Goal: Information Seeking & Learning: Find specific fact

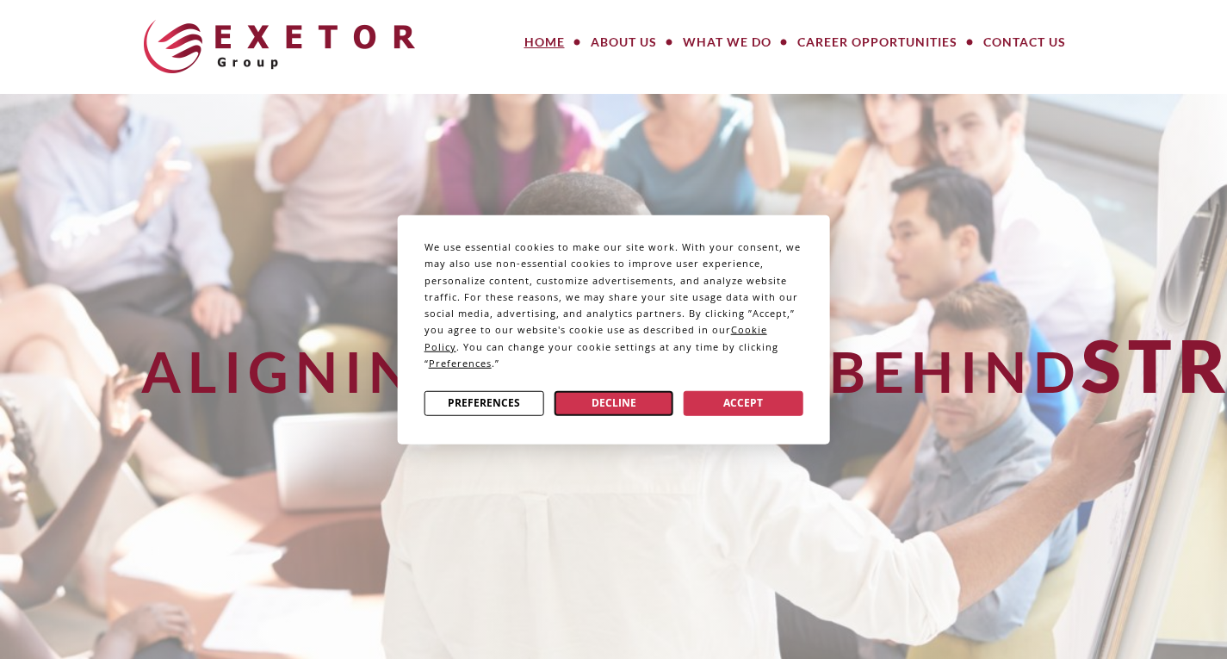
click at [629, 397] on button "Decline" at bounding box center [614, 402] width 120 height 25
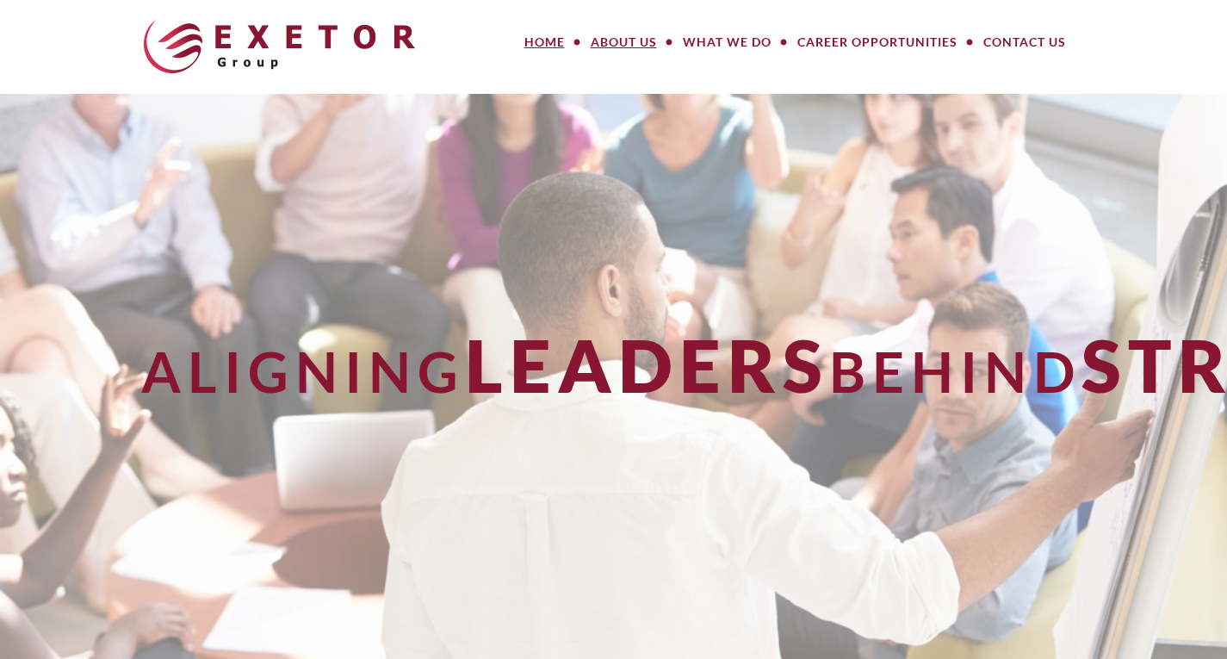
click at [620, 42] on link "About Us" at bounding box center [624, 42] width 92 height 34
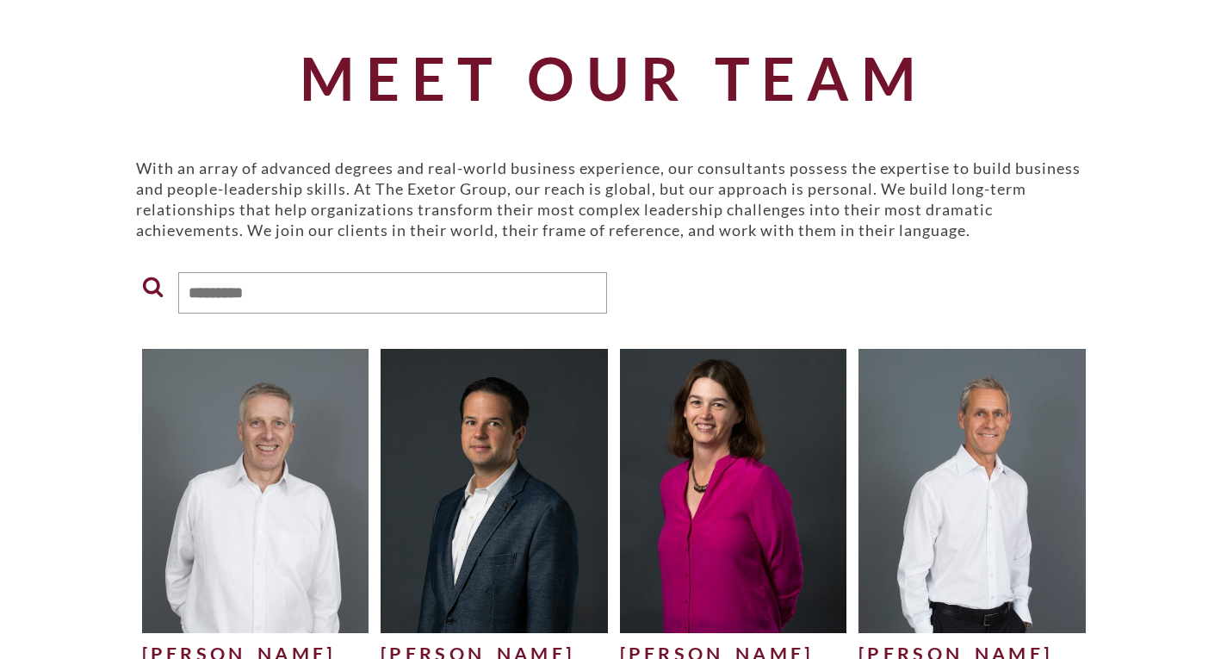
scroll to position [258, 0]
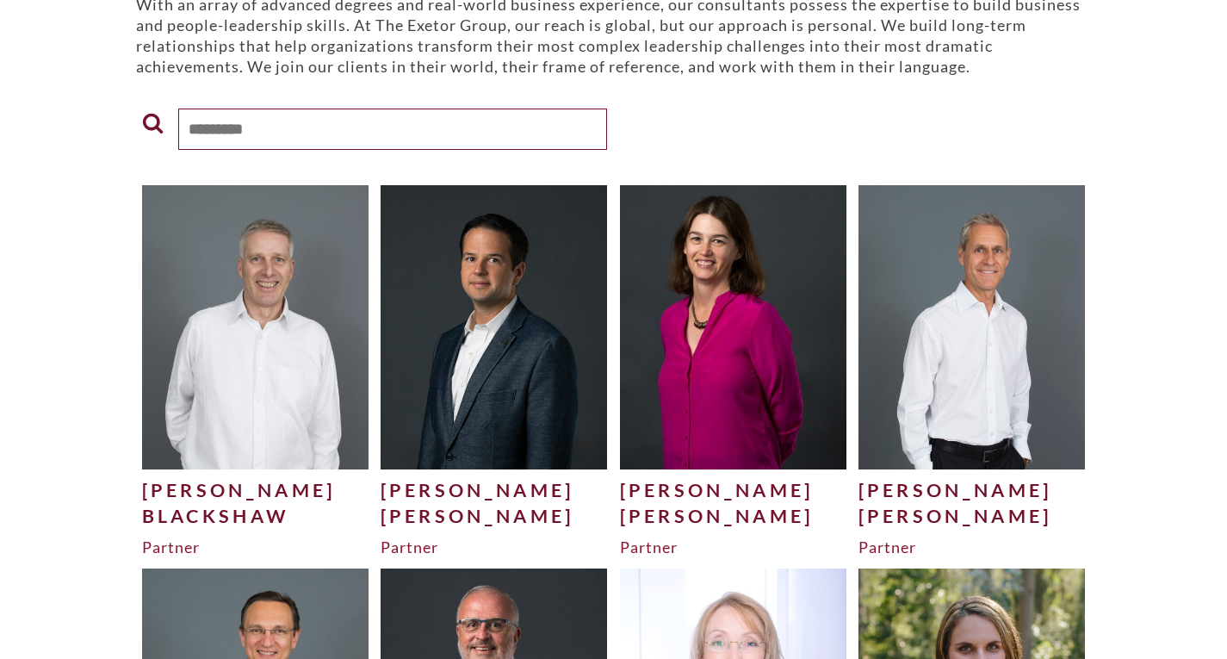
click at [325, 138] on input "text" at bounding box center [392, 128] width 429 height 41
drag, startPoint x: 328, startPoint y: 143, endPoint x: 375, endPoint y: 28, distance: 123.9
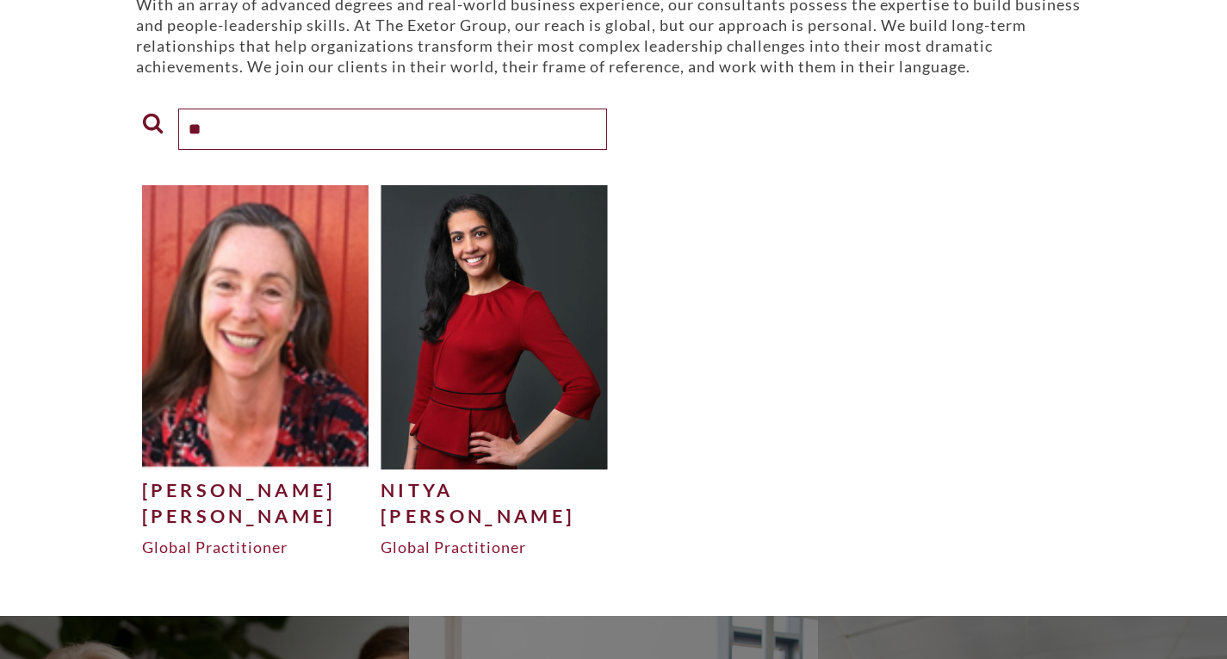
type input "*"
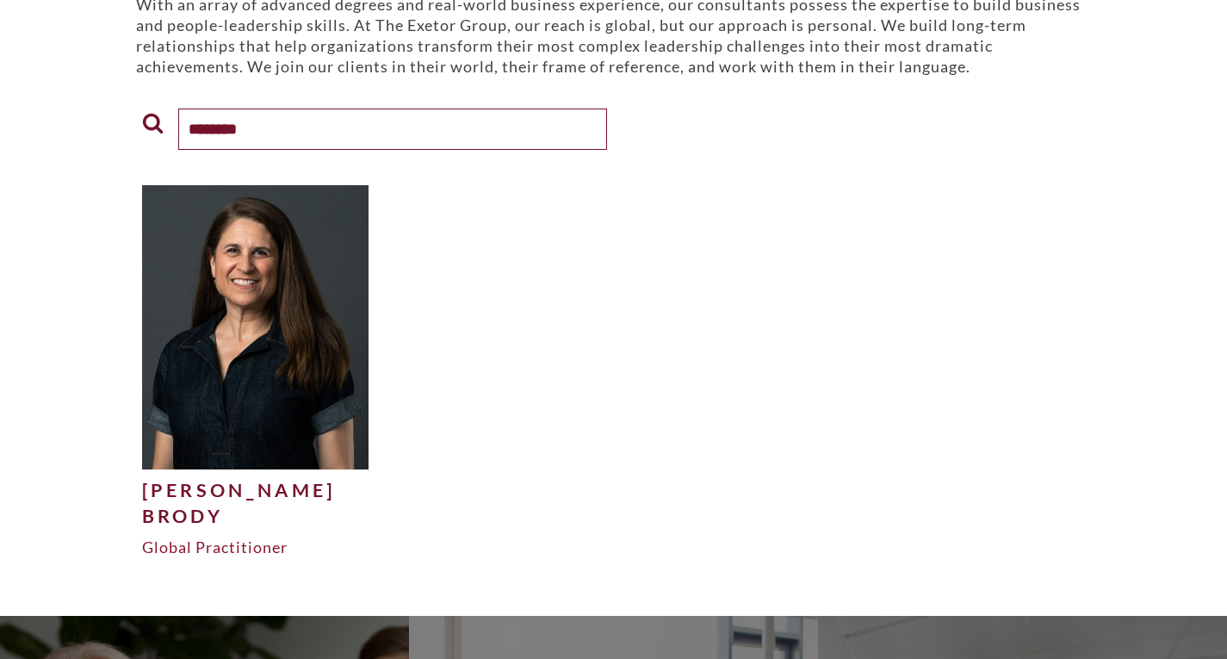
type input "********"
click at [223, 313] on img at bounding box center [255, 326] width 227 height 283
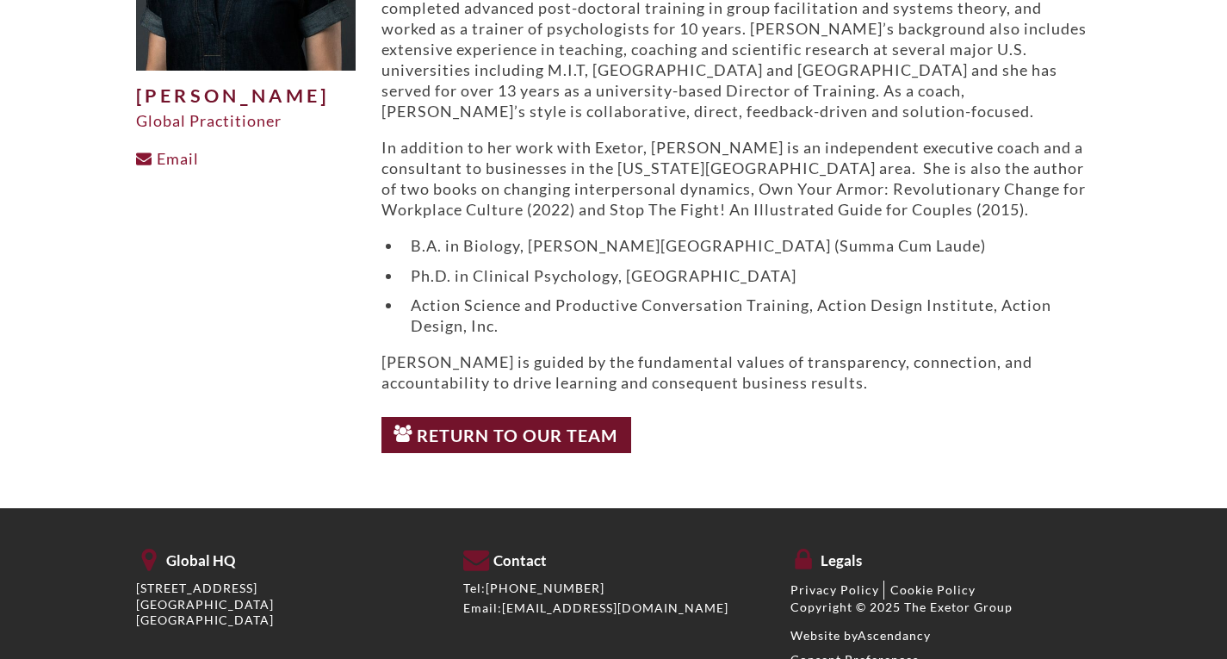
scroll to position [151, 0]
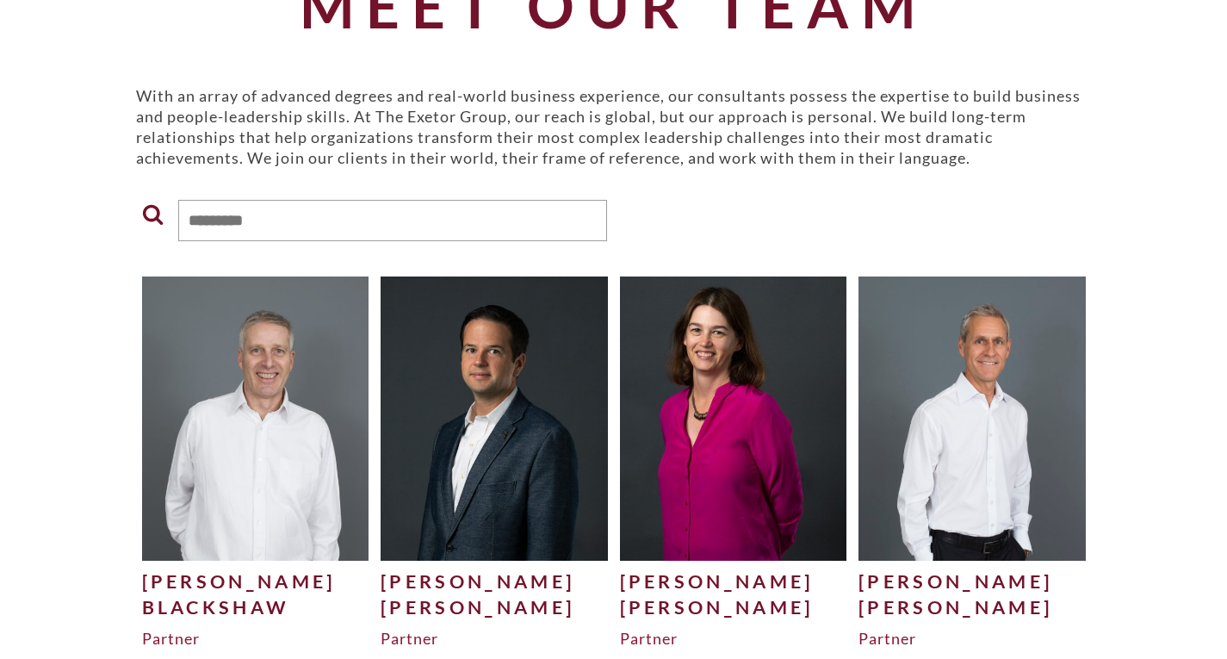
scroll to position [74, 0]
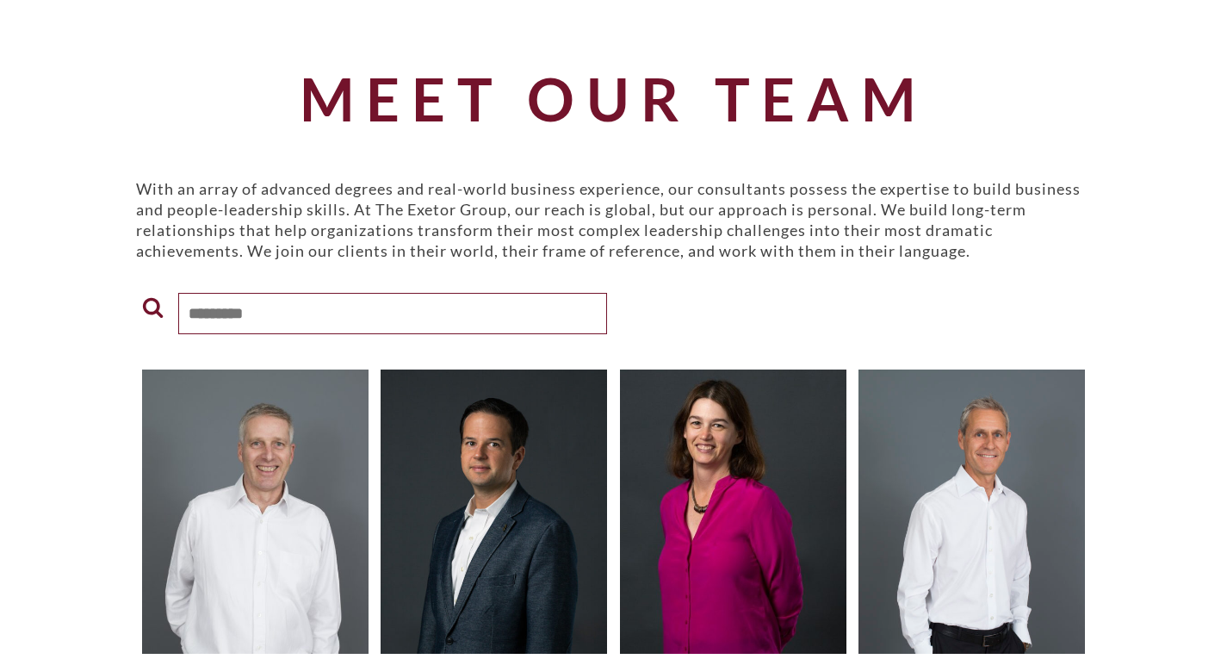
click at [482, 296] on input "text" at bounding box center [392, 313] width 429 height 41
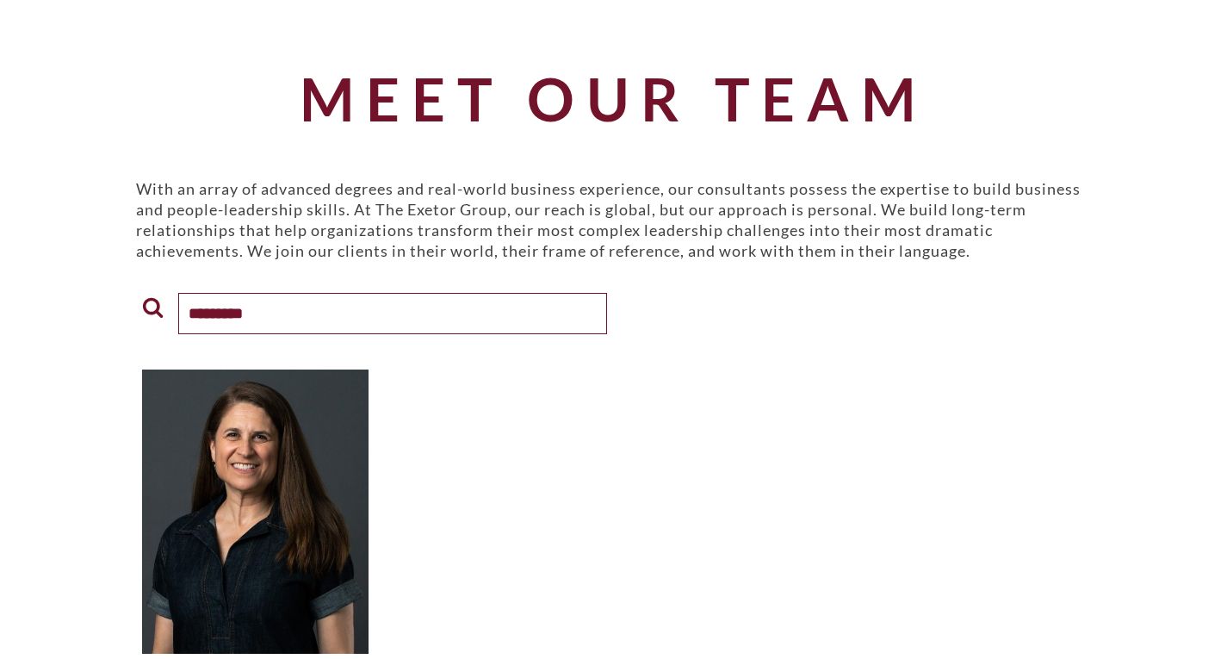
type input "********"
click at [177, 473] on img at bounding box center [255, 510] width 227 height 283
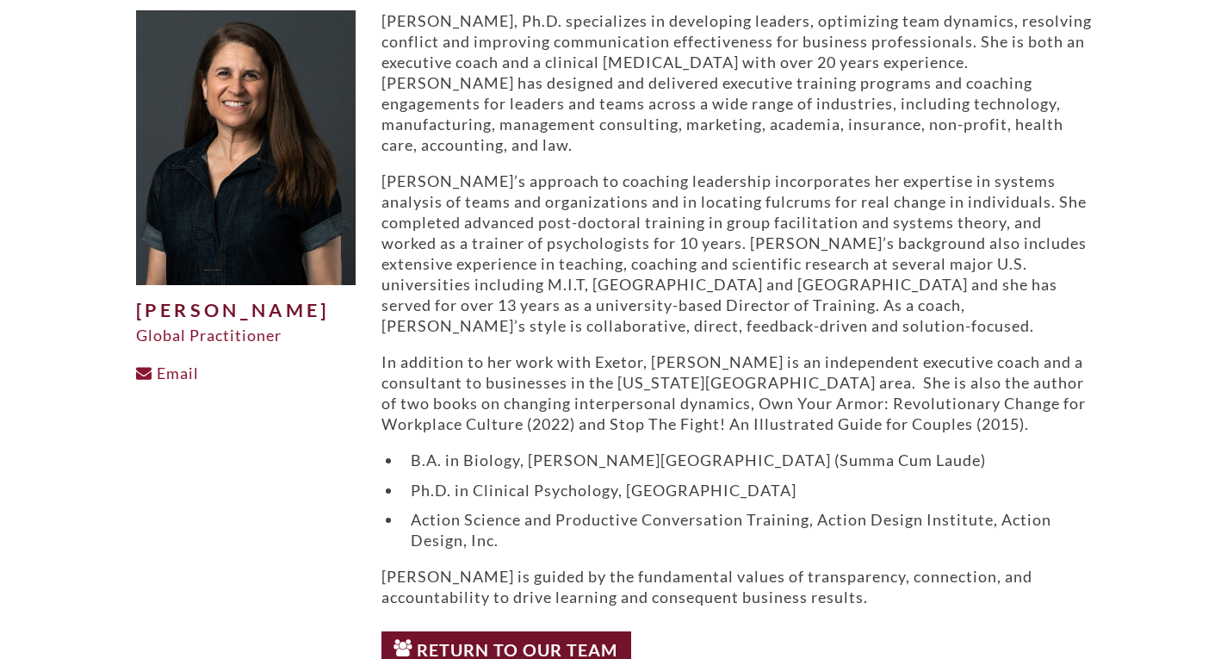
scroll to position [65, 0]
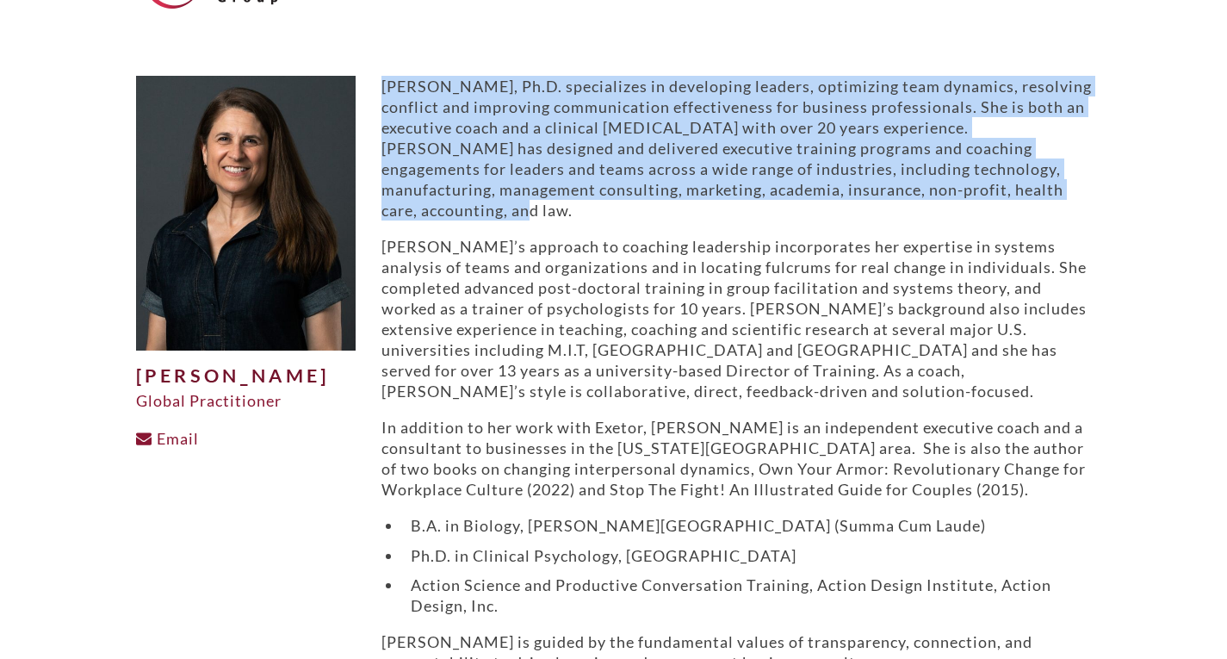
drag, startPoint x: 382, startPoint y: 82, endPoint x: 540, endPoint y: 205, distance: 200.0
click at [540, 205] on p "[PERSON_NAME], Ph.D. specializes in developing leaders, optimizing team dynamic…" at bounding box center [736, 148] width 710 height 145
click at [694, 123] on p "[PERSON_NAME], Ph.D. specializes in developing leaders, optimizing team dynamic…" at bounding box center [736, 148] width 710 height 145
drag, startPoint x: 548, startPoint y: 84, endPoint x: 664, endPoint y: 207, distance: 168.7
click at [664, 207] on p "[PERSON_NAME], Ph.D. specializes in developing leaders, optimizing team dynamic…" at bounding box center [736, 148] width 710 height 145
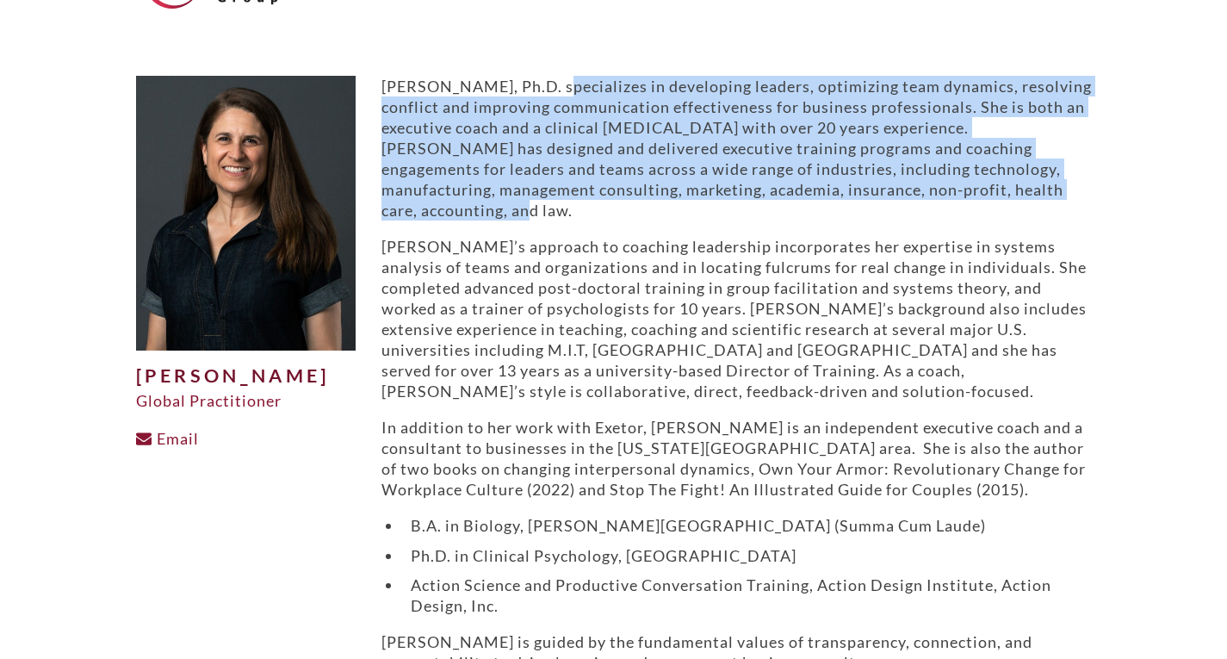
copy p "specializes in developing leaders, optimizing team dynamics, resolving conflict…"
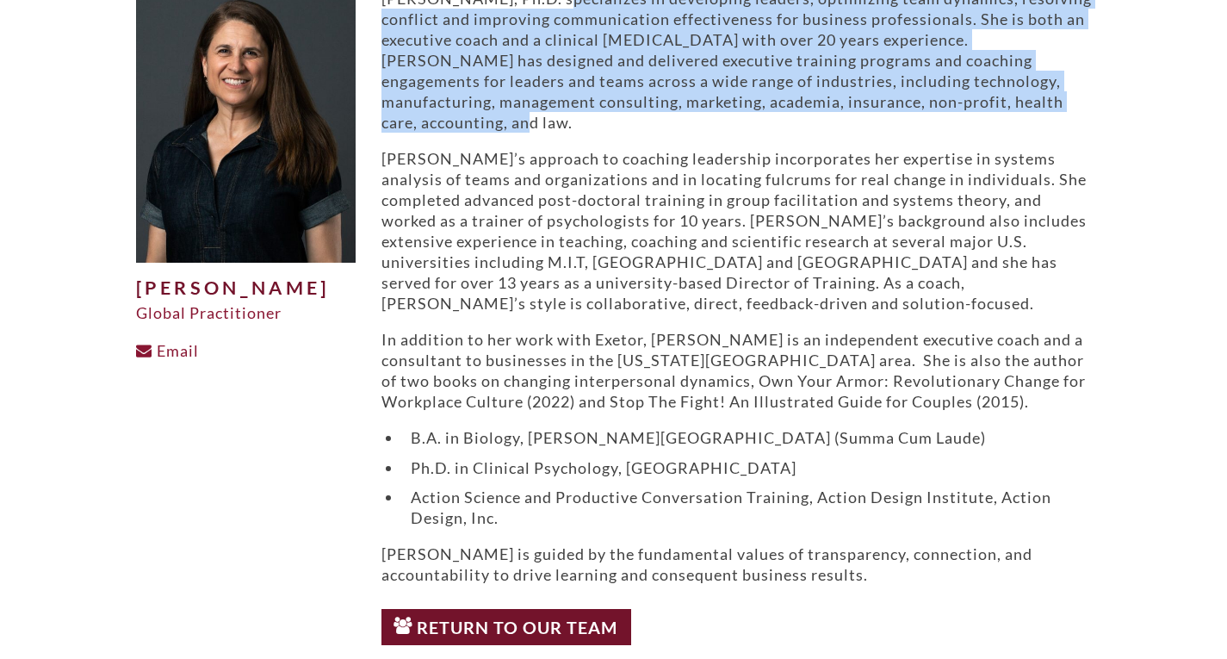
scroll to position [0, 0]
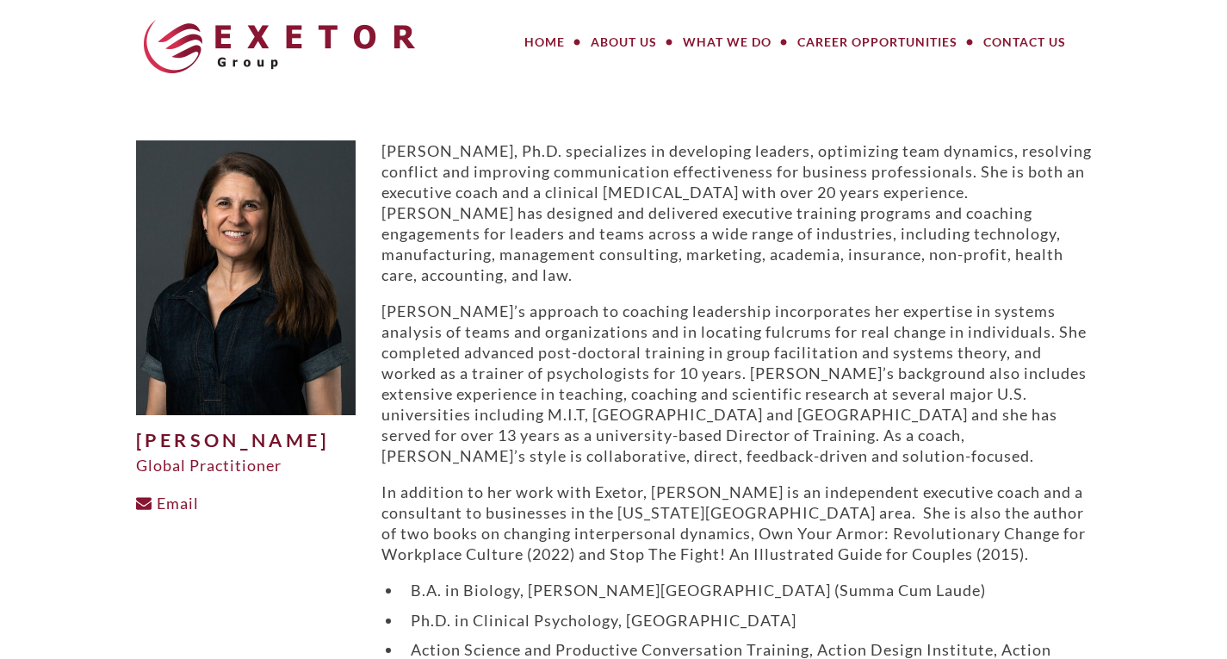
click at [640, 423] on p "[PERSON_NAME]’s approach to coaching leadership incorporates her expertise in s…" at bounding box center [736, 382] width 710 height 165
drag, startPoint x: 557, startPoint y: 310, endPoint x: 573, endPoint y: 311, distance: 16.4
click at [573, 311] on p "[PERSON_NAME]’s approach to coaching leadership incorporates her expertise in s…" at bounding box center [736, 382] width 710 height 165
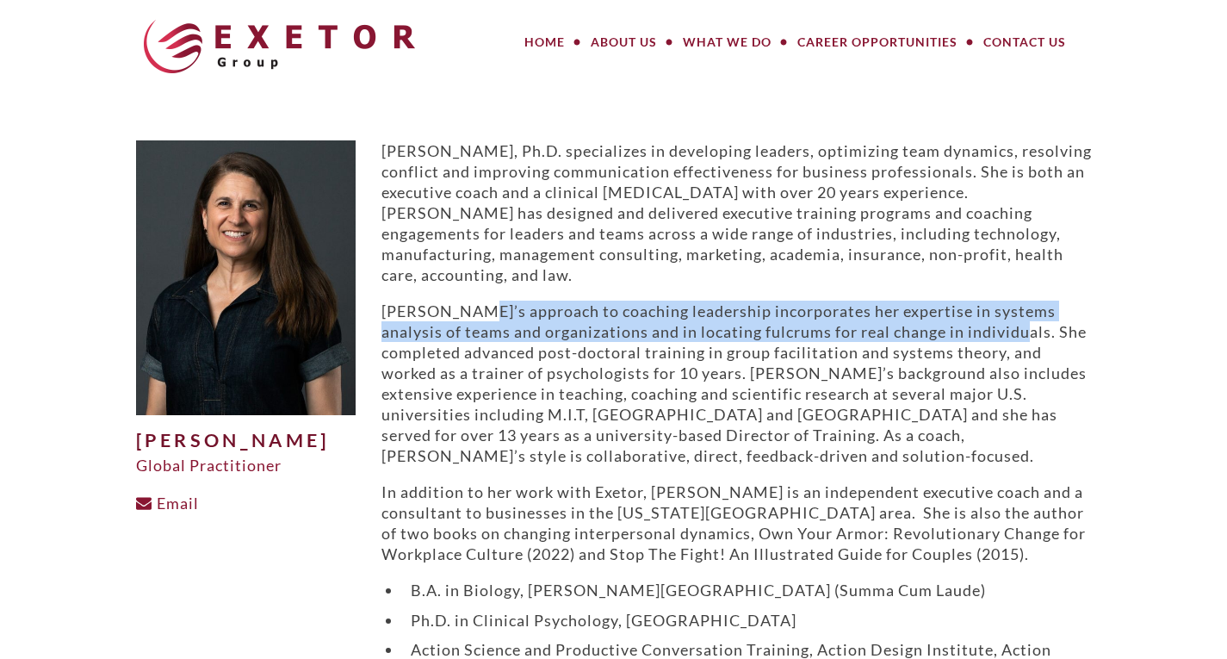
drag, startPoint x: 464, startPoint y: 312, endPoint x: 978, endPoint y: 338, distance: 514.7
click at [981, 334] on p "[PERSON_NAME]’s approach to coaching leadership incorporates her expertise in s…" at bounding box center [736, 382] width 710 height 165
copy p "approach to coaching leadership incorporates her expertise in systems analysis …"
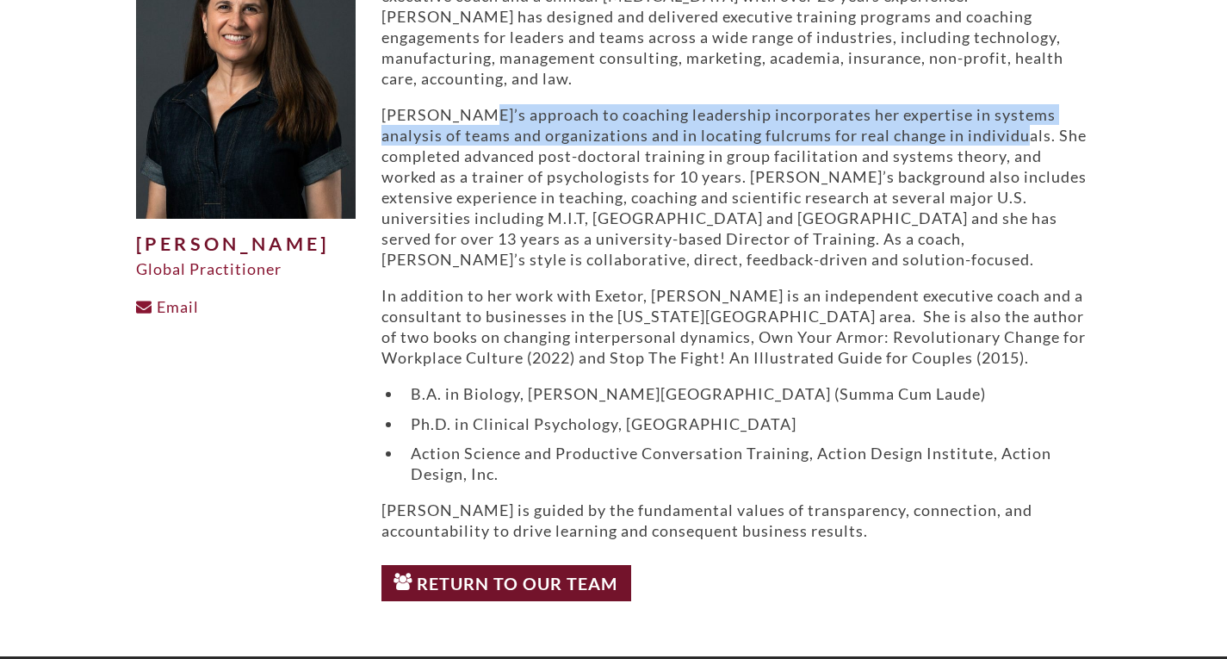
scroll to position [198, 0]
